Goal: Contribute content: Add original content to the website for others to see

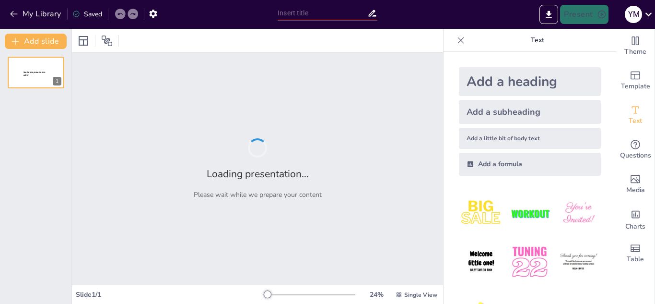
type input "Enfermedades crónicas"
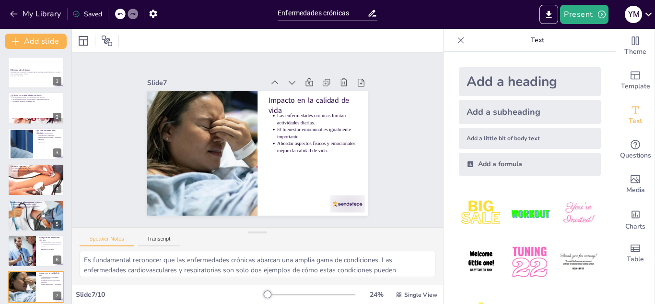
type textarea "Las enfermedades crónicas son definidas como condiciones que no se resuelven rá…"
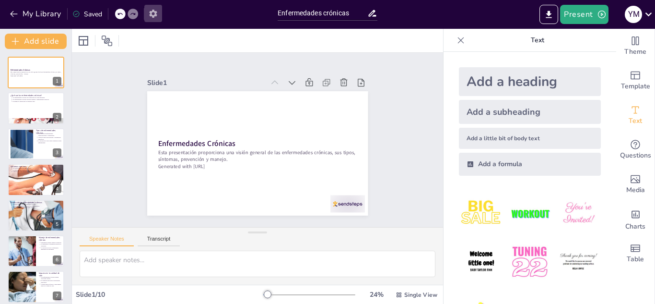
click at [156, 9] on icon "button" at bounding box center [153, 14] width 10 height 10
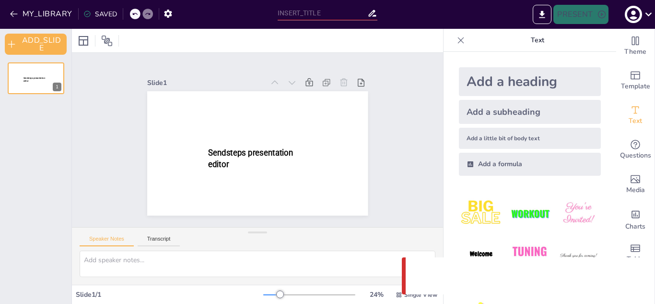
type input "Enfermedades crónicas"
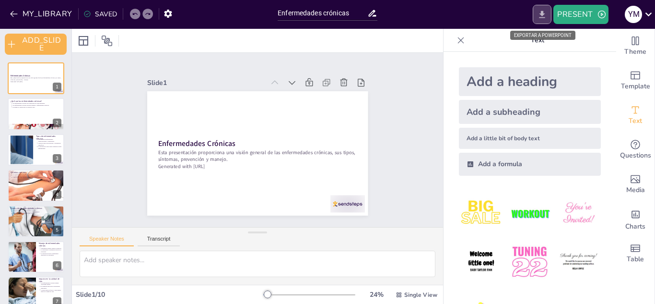
click at [539, 16] on icon "EXPORT_TO_POWERPOINT" at bounding box center [542, 15] width 10 height 10
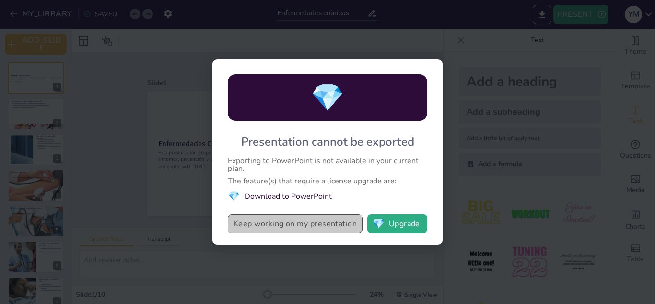
click at [236, 226] on button "Keep working on my presentation" at bounding box center [295, 223] width 135 height 19
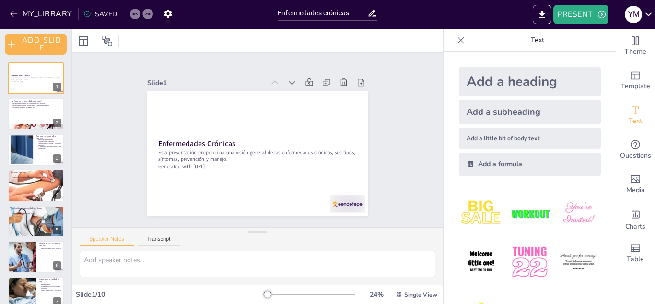
click at [458, 35] on div at bounding box center [460, 40] width 15 height 15
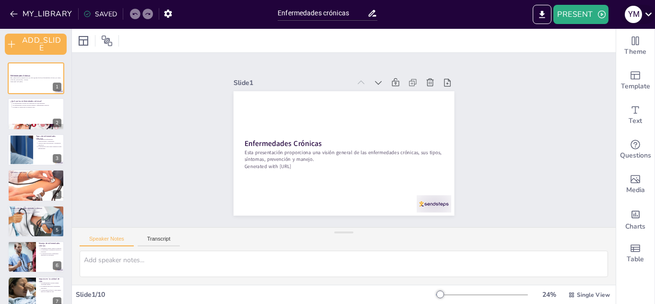
click at [649, 13] on icon at bounding box center [648, 14] width 13 height 13
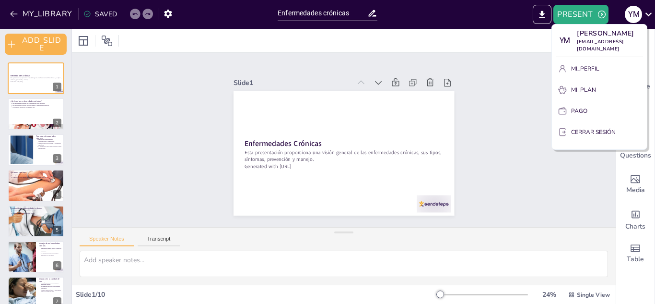
click at [510, 140] on div at bounding box center [327, 152] width 655 height 304
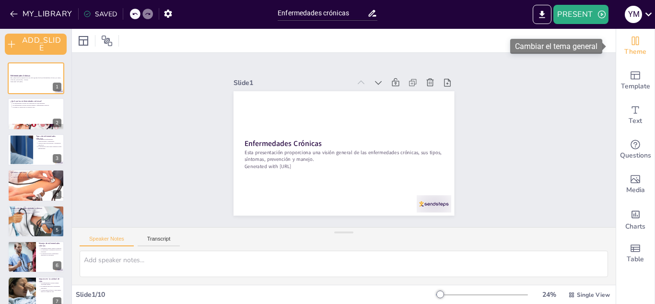
click at [632, 56] on span "Theme" at bounding box center [635, 52] width 22 height 11
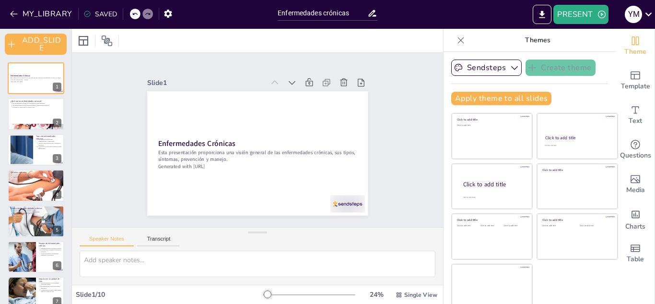
click at [458, 38] on icon at bounding box center [461, 40] width 6 height 6
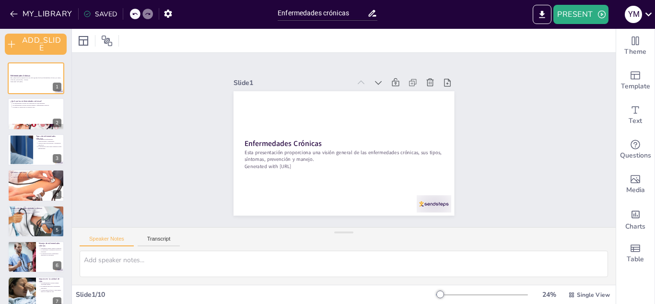
click at [132, 15] on icon at bounding box center [134, 14] width 5 height 2
click at [147, 14] on icon at bounding box center [148, 14] width 6 height 6
click at [602, 10] on icon "button" at bounding box center [602, 15] width 10 height 10
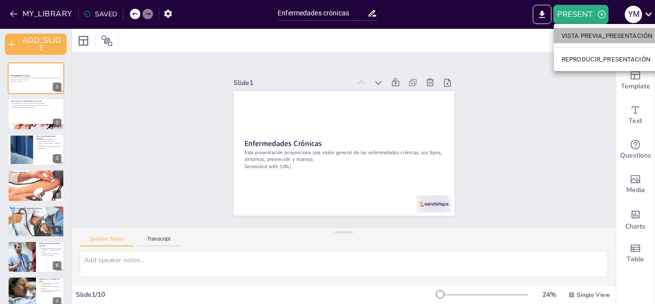
click at [605, 39] on font "VISTA PREVIA_PRESENTACIÓN" at bounding box center [607, 36] width 91 height 10
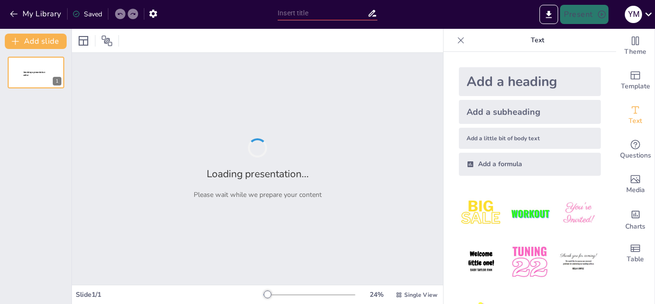
type input "Enfermedades crónicas"
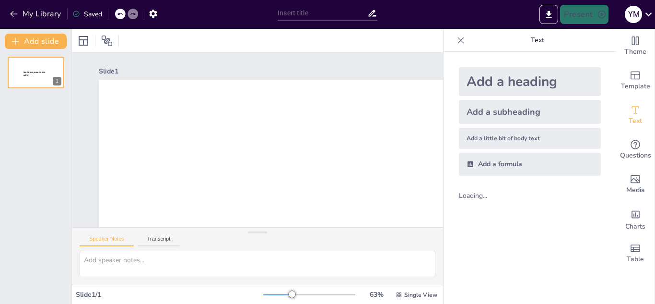
type input "Enfermedades crónicas"
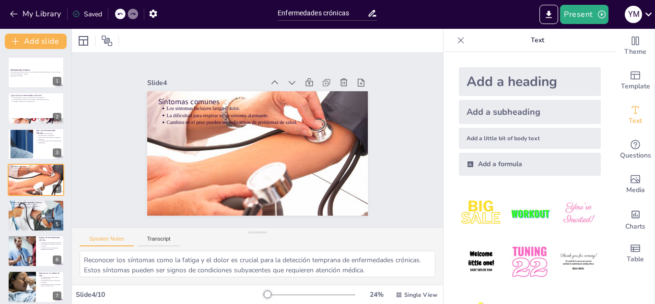
type textarea "Adoptar un estilo de vida saludable es fundamental para la prevención de enferm…"
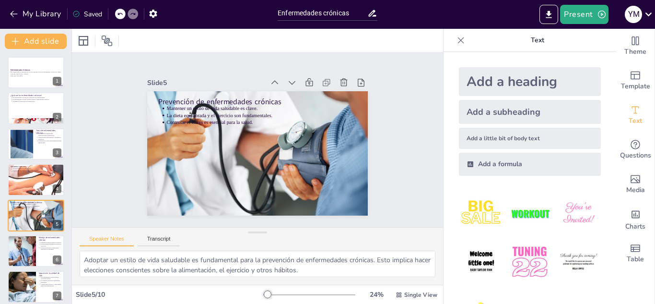
scroll to position [114, 0]
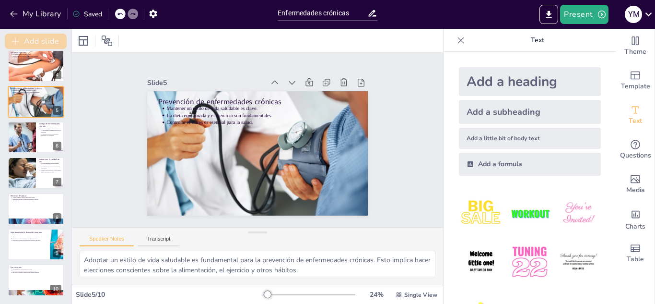
click at [45, 40] on button "Add slide" at bounding box center [36, 41] width 62 height 15
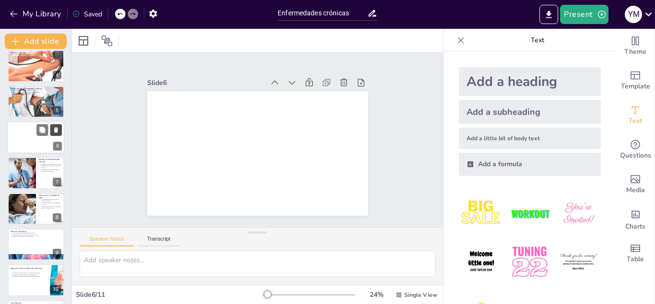
click at [57, 127] on icon at bounding box center [56, 129] width 7 height 7
type textarea "El seguimiento médico regular es un componente crítico en el manejo de enfermed…"
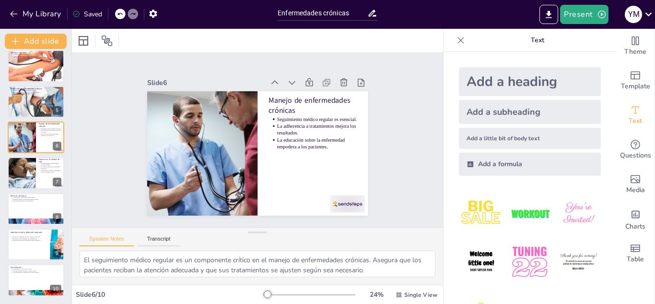
scroll to position [40, 0]
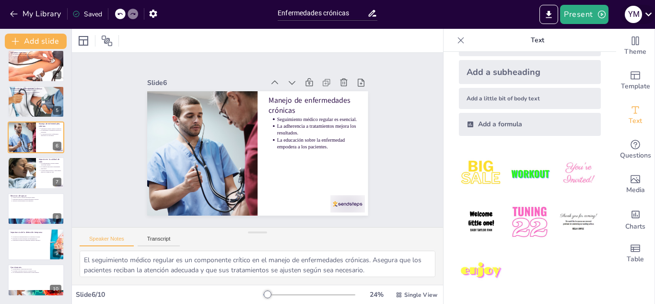
click at [651, 17] on icon at bounding box center [648, 14] width 13 height 13
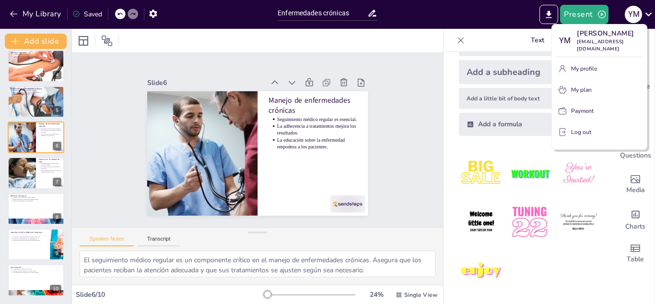
click at [409, 126] on div at bounding box center [327, 152] width 655 height 304
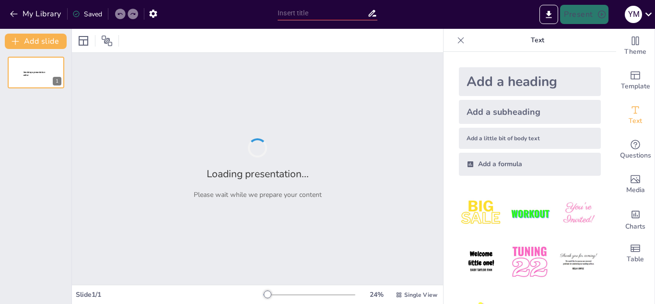
type input "Impacto de las Enfermedades Crónicas en la Salud Pública"
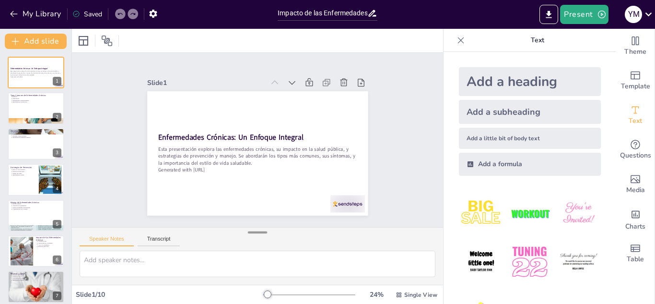
click at [256, 235] on div at bounding box center [257, 232] width 19 height 10
click at [253, 235] on div at bounding box center [257, 232] width 19 height 10
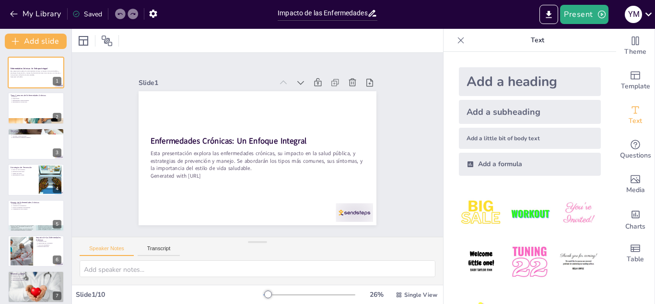
drag, startPoint x: 253, startPoint y: 235, endPoint x: 275, endPoint y: 326, distance: 93.3
click at [275, 303] on html "My Library Saved Impacto de las Enfermedades Crónicas en la Salud Pública Prese…" at bounding box center [327, 152] width 655 height 304
click at [17, 11] on icon "button" at bounding box center [14, 14] width 10 height 10
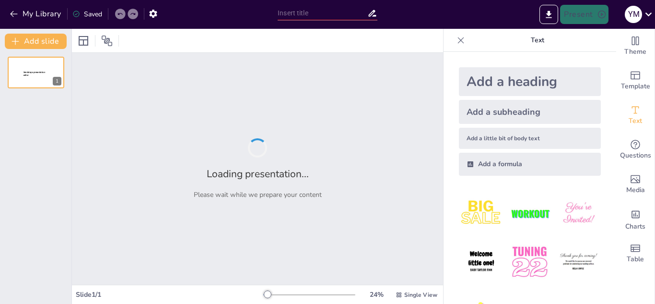
type input "Impacto de las Enfermedades Crónicas en la Salud Pública"
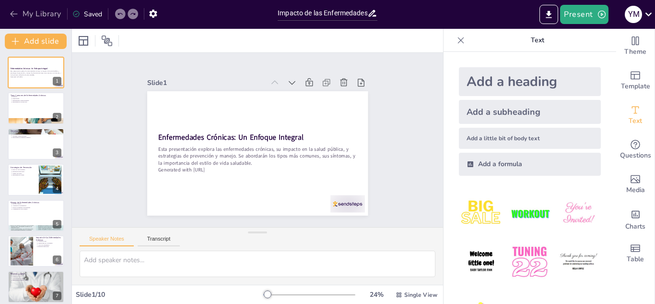
click at [12, 13] on icon "button" at bounding box center [13, 14] width 7 height 6
